Goal: Transaction & Acquisition: Purchase product/service

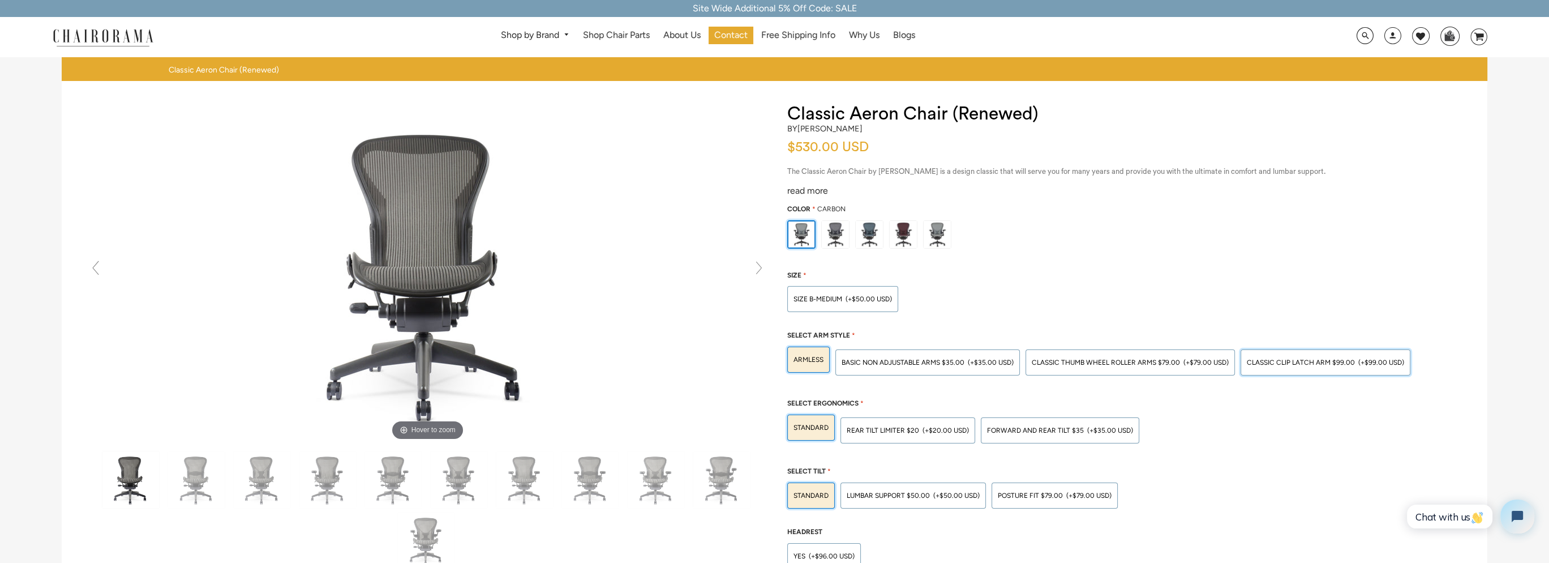
click at [1269, 359] on span "Classic Clip Latch Arm $99.00" at bounding box center [1301, 362] width 108 height 8
click at [0, 0] on input "Classic Clip Latch Arm $99.00 (+$99.00 USD)" at bounding box center [0, 0] width 0 height 0
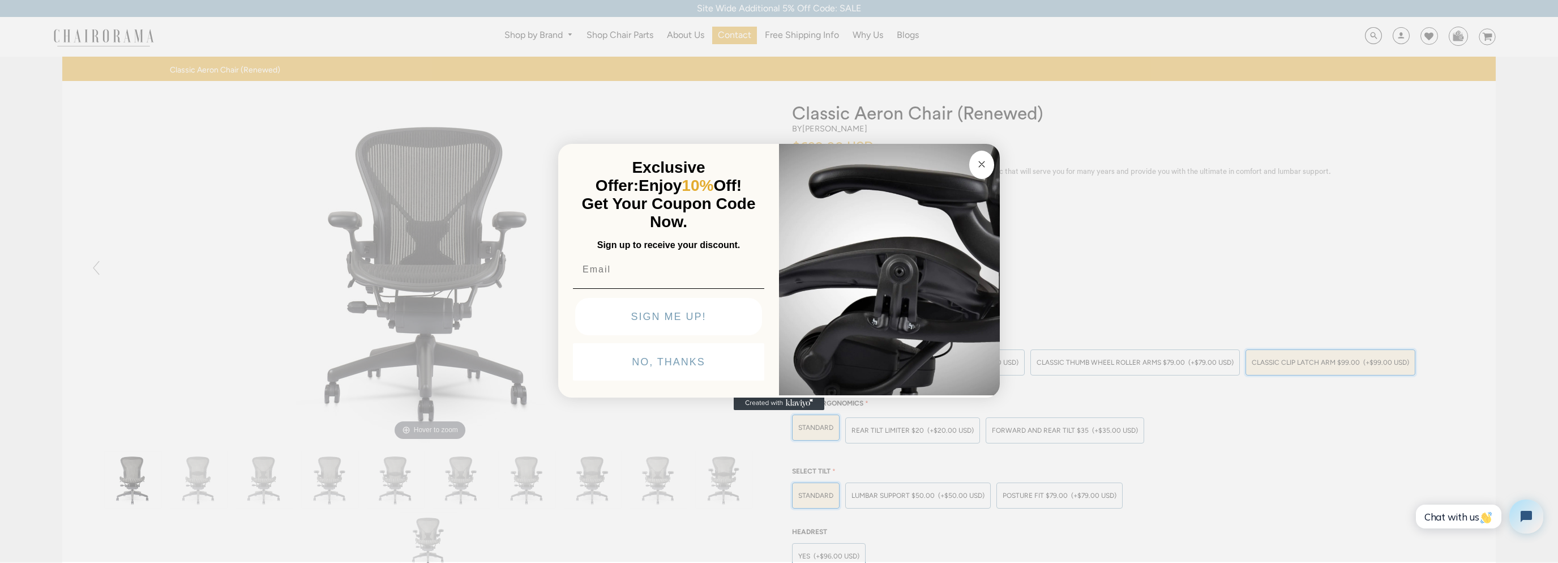
click at [982, 162] on circle "Close dialog" at bounding box center [981, 164] width 13 height 13
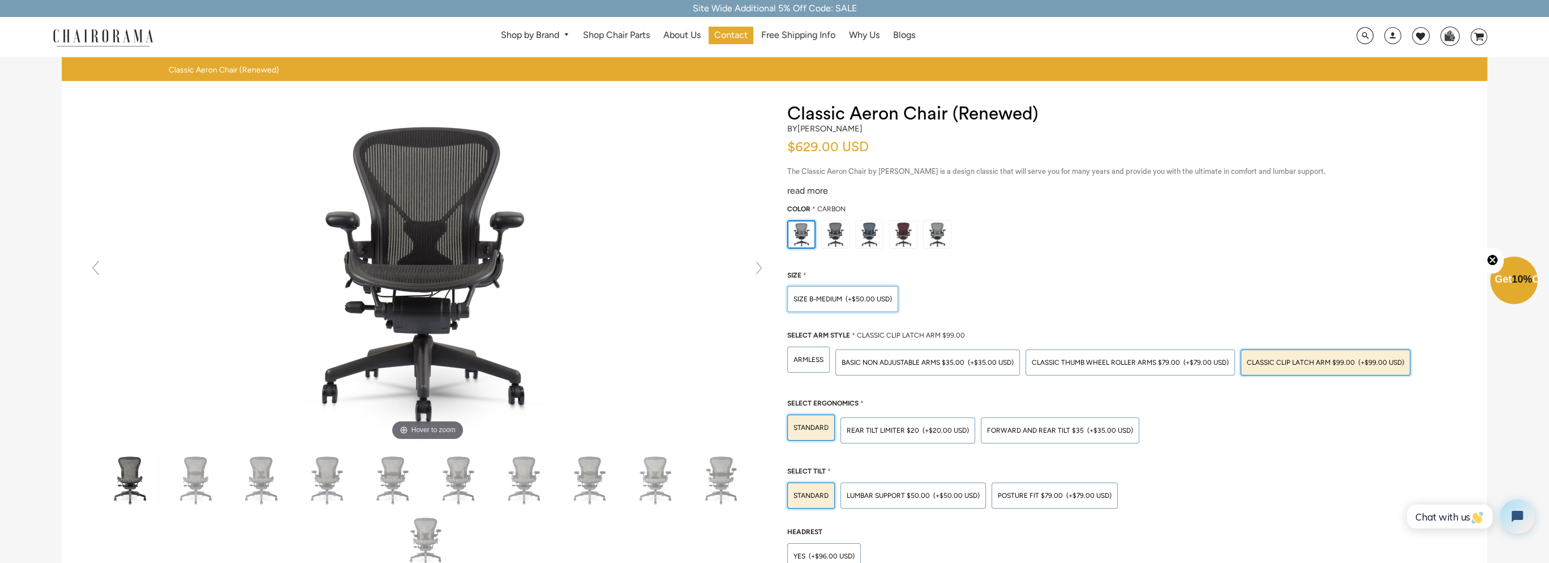
click at [883, 303] on div "SIZE B-MEDIUM (+$50.00 USD)" at bounding box center [842, 299] width 111 height 26
click at [0, 0] on input "SIZE B-MEDIUM (+$50.00 USD)" at bounding box center [0, 0] width 0 height 0
click at [879, 301] on span "(+$50.00 USD)" at bounding box center [869, 299] width 46 height 7
click at [0, 0] on input "SIZE B-MEDIUM (+$50.00 USD)" at bounding box center [0, 0] width 0 height 0
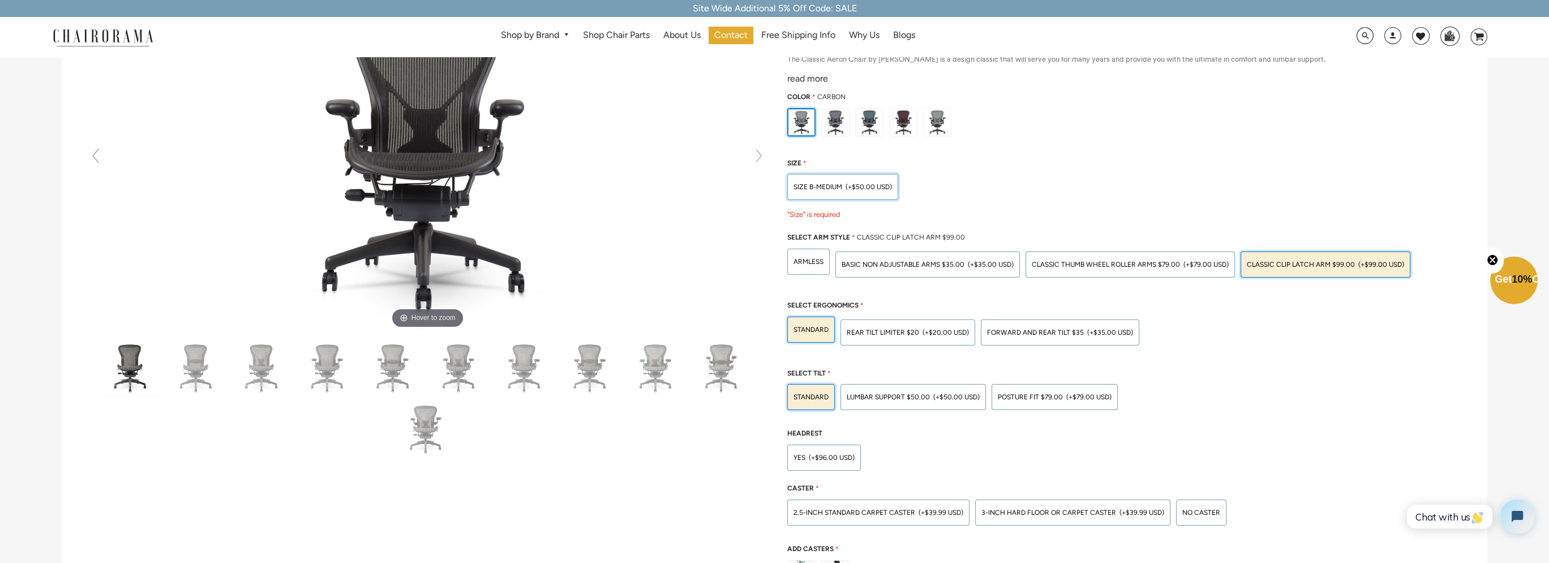
scroll to position [113, 0]
click at [876, 396] on span "LUMBAR SUPPORT $50.00" at bounding box center [888, 396] width 83 height 8
click at [0, 0] on input "LUMBAR SUPPORT $50.00 (+$50.00 USD)" at bounding box center [0, 0] width 0 height 0
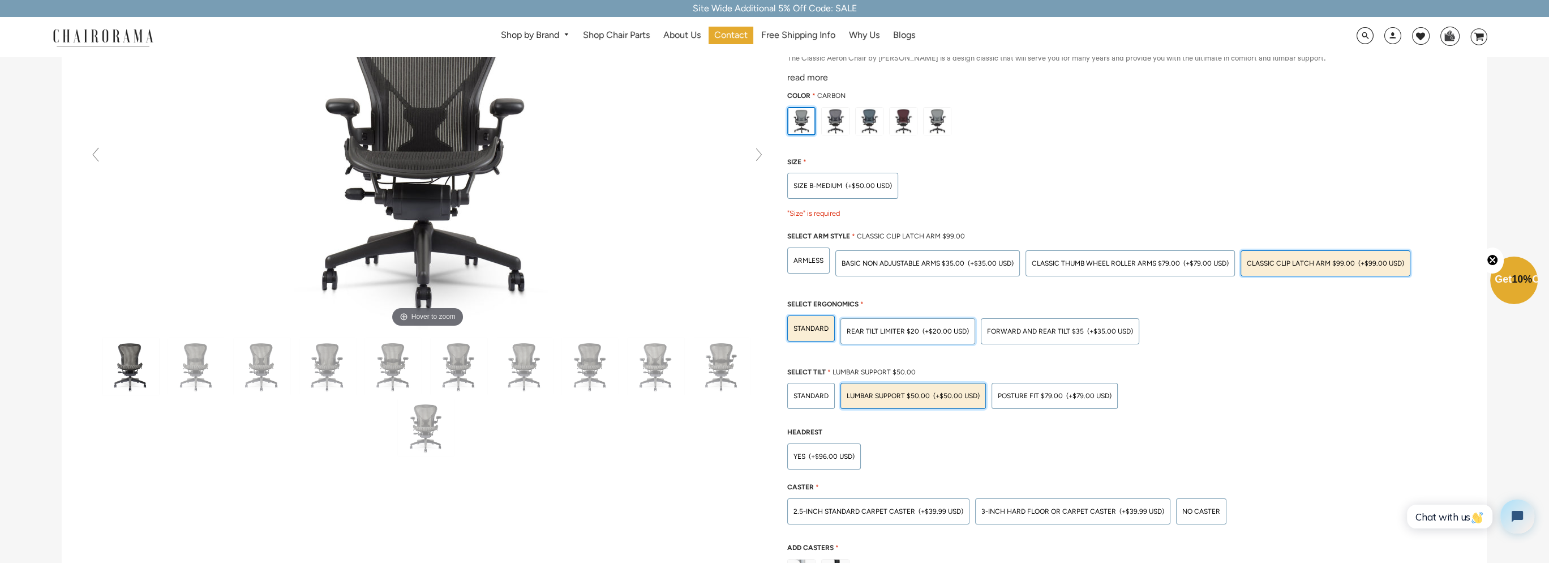
click at [965, 328] on span "(+$20.00 USD)" at bounding box center [946, 331] width 46 height 7
click at [0, 0] on input "Rear Tilt Limiter $20 (+$20.00 USD)" at bounding box center [0, 0] width 0 height 0
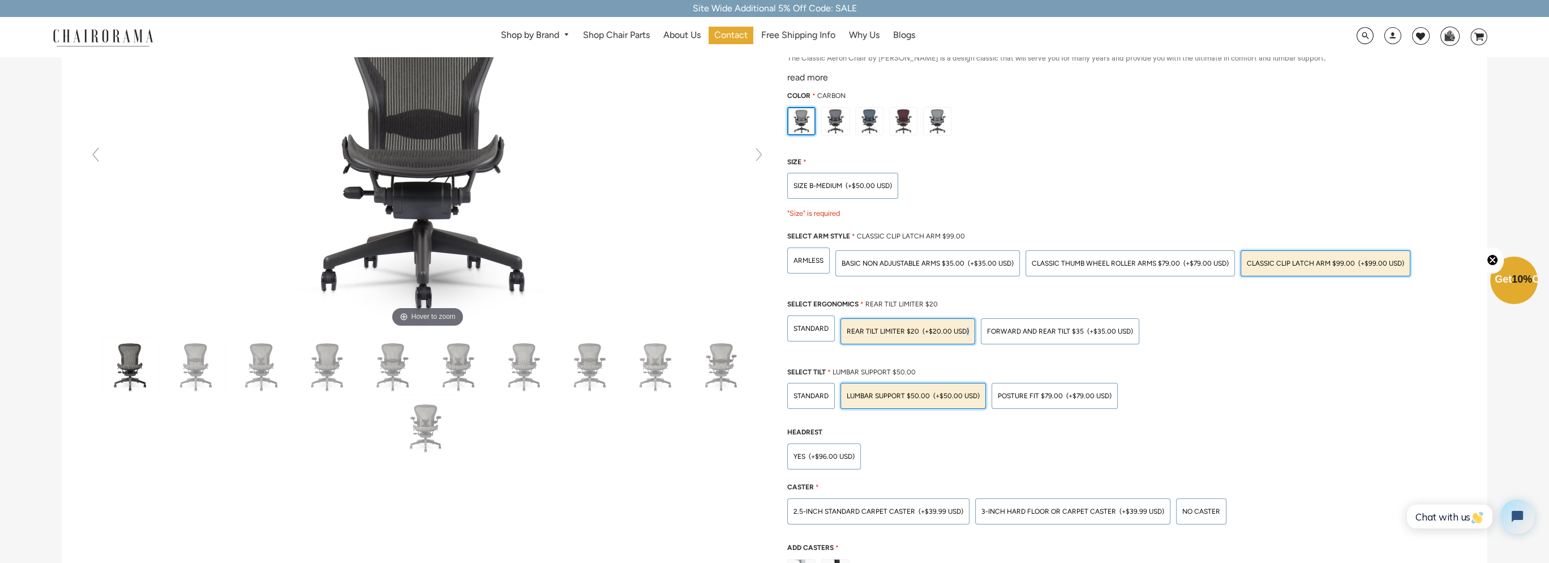
click at [965, 328] on span "(+$20.00 USD)" at bounding box center [946, 331] width 46 height 7
click at [0, 0] on input "Rear Tilt Limiter $20 (+$20.00 USD)" at bounding box center [0, 0] width 0 height 0
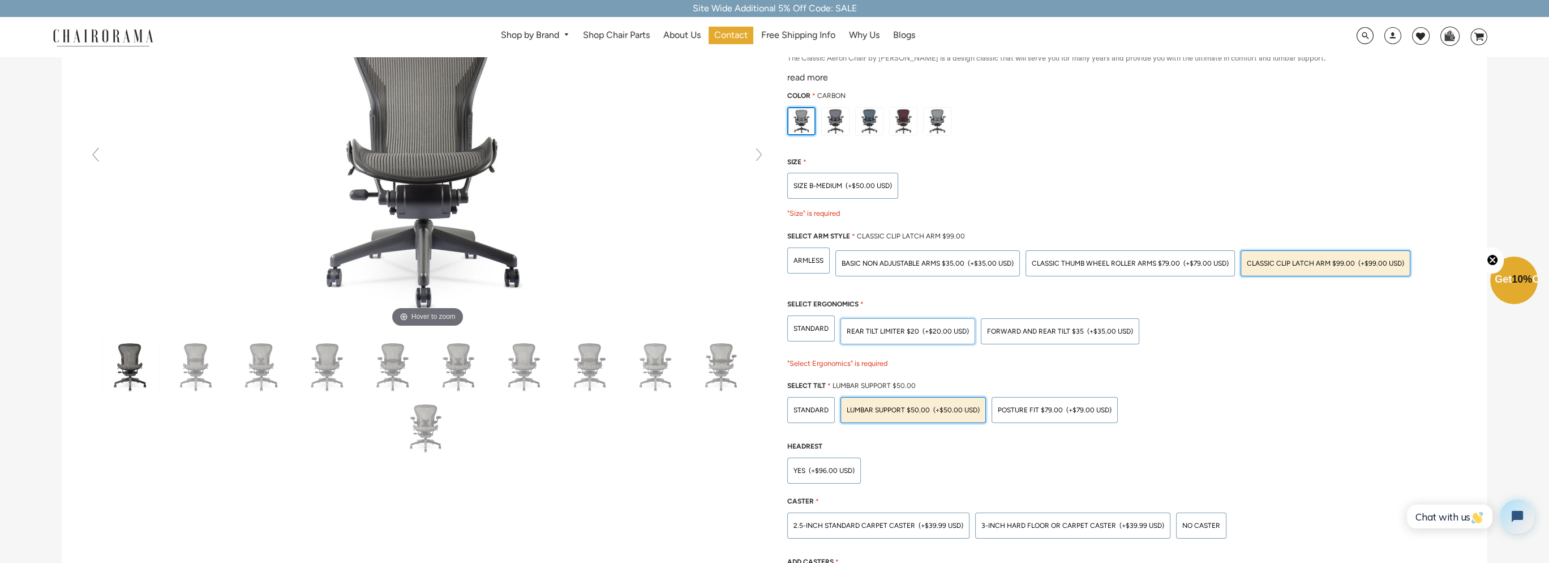
click at [936, 331] on span "(+$20.00 USD)" at bounding box center [946, 331] width 46 height 7
click at [0, 0] on input "Rear Tilt Limiter $20 (+$20.00 USD)" at bounding box center [0, 0] width 0 height 0
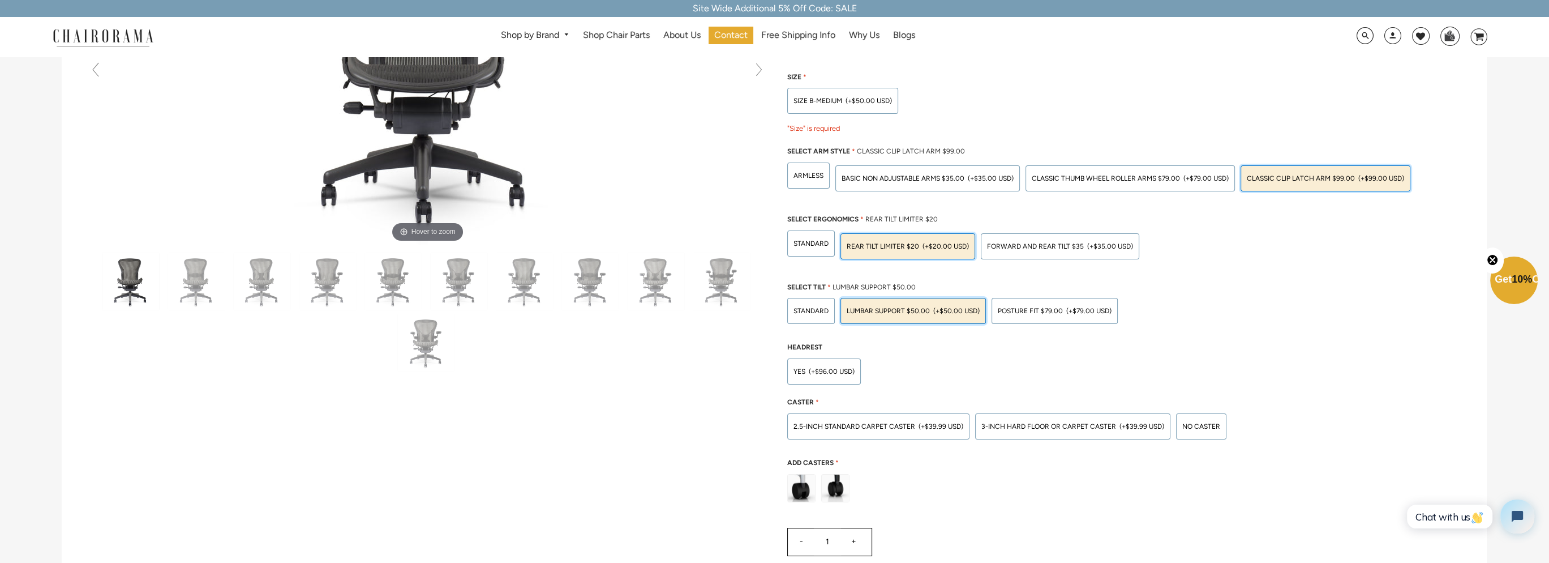
scroll to position [226, 0]
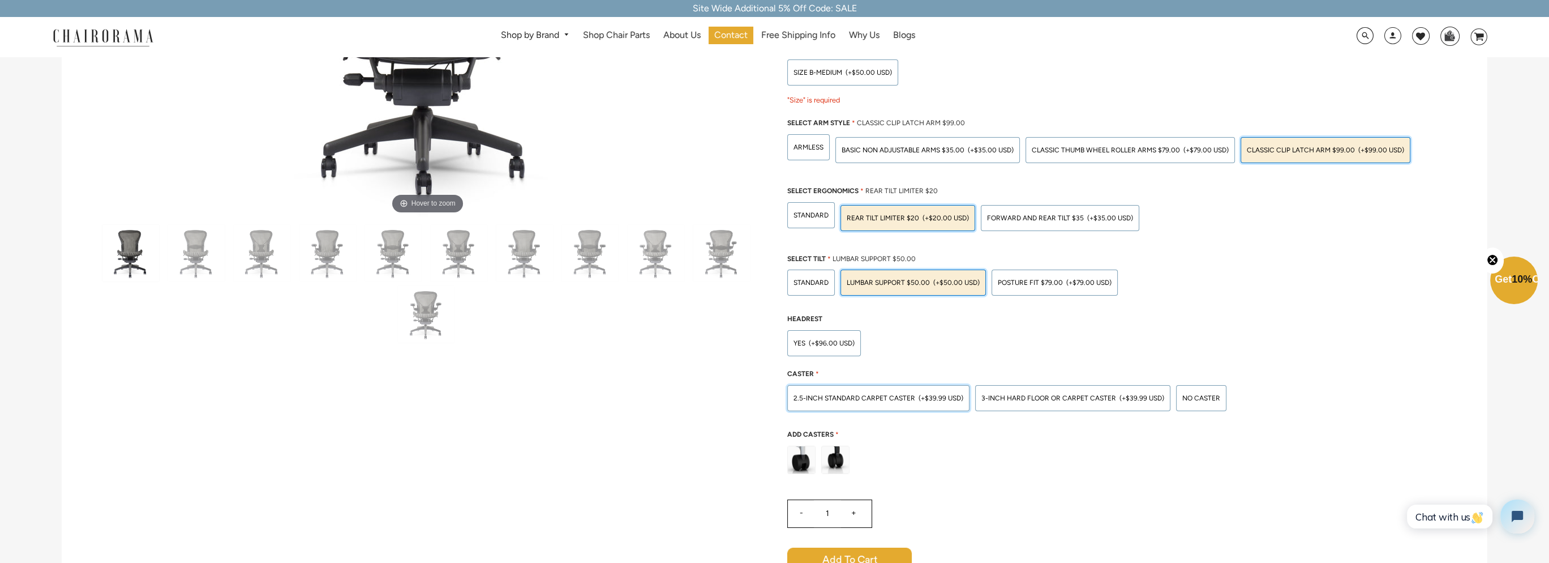
click at [947, 401] on div "2.5-inch Standard Carpet Caster (+$39.99 USD)" at bounding box center [878, 398] width 182 height 26
click at [0, 0] on input "2.5-inch Standard Carpet Caster (+$39.99 USD)" at bounding box center [0, 0] width 0 height 0
click at [849, 336] on div "Yes (+$96.00 USD)" at bounding box center [824, 343] width 74 height 26
click at [0, 0] on input "Yes (+$96.00 USD)" at bounding box center [0, 0] width 0 height 0
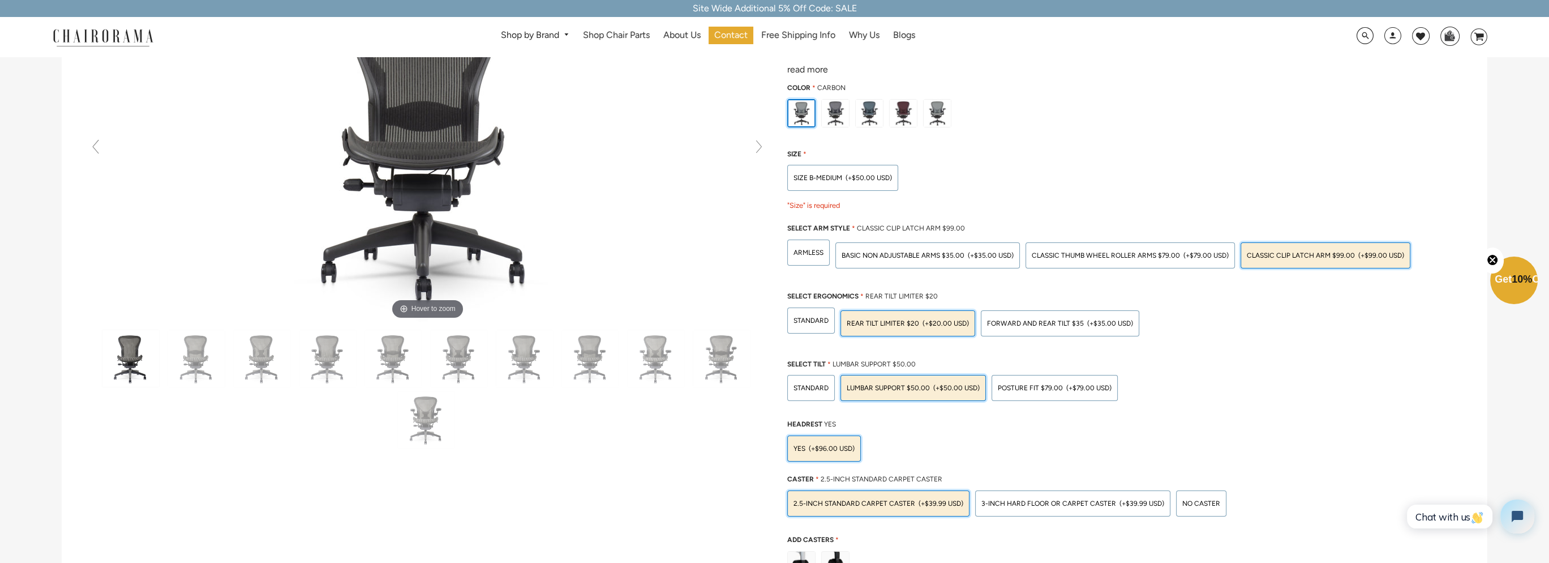
scroll to position [0, 0]
